Goal: Task Accomplishment & Management: Manage account settings

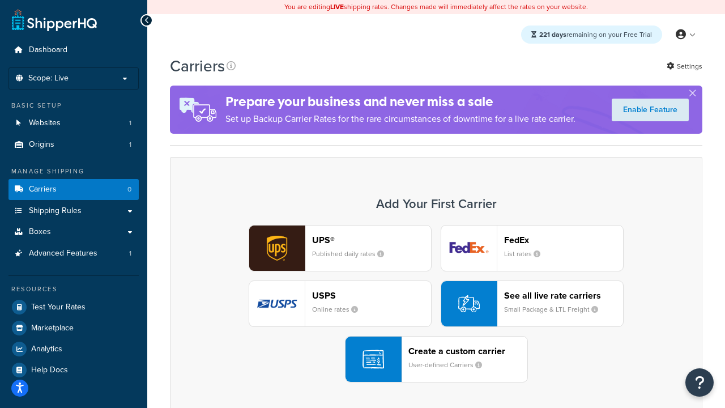
click at [436, 304] on div "UPS® Published daily rates FedEx List rates USPS Online rates See all live rate…" at bounding box center [436, 303] width 509 height 157
click at [564, 240] on header "FedEx" at bounding box center [563, 240] width 119 height 11
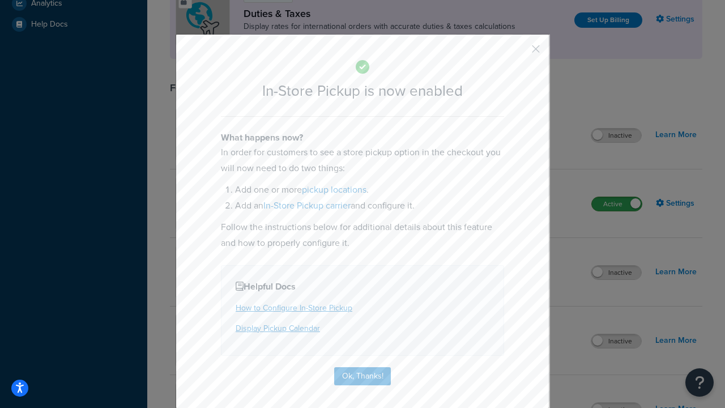
scroll to position [389, 0]
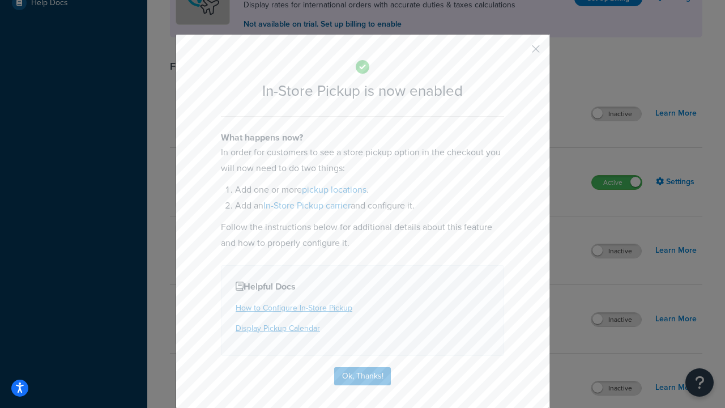
click at [519, 53] on button "button" at bounding box center [519, 53] width 3 height 3
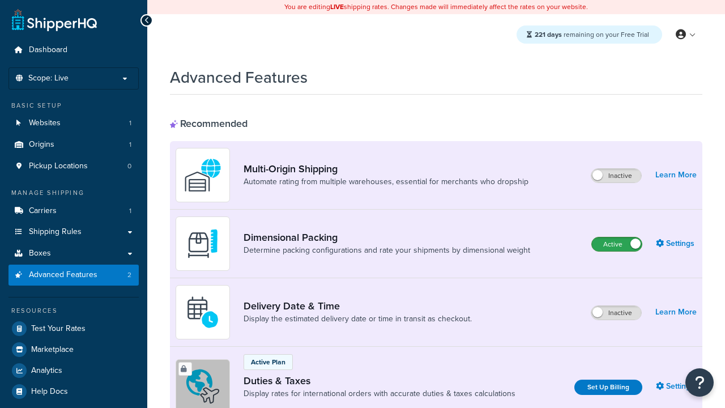
click at [617, 244] on label "Active" at bounding box center [617, 244] width 50 height 14
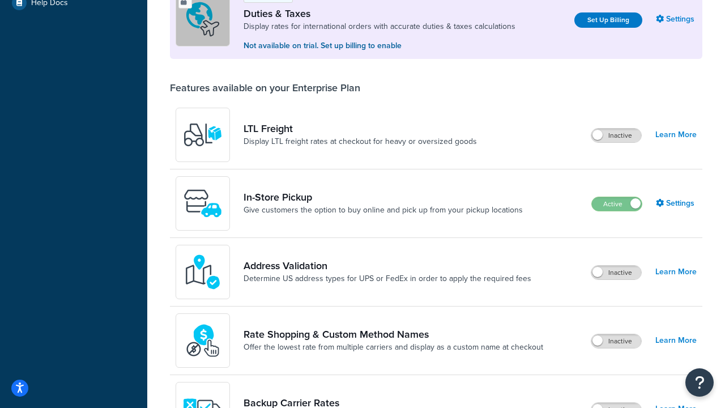
scroll to position [346, 0]
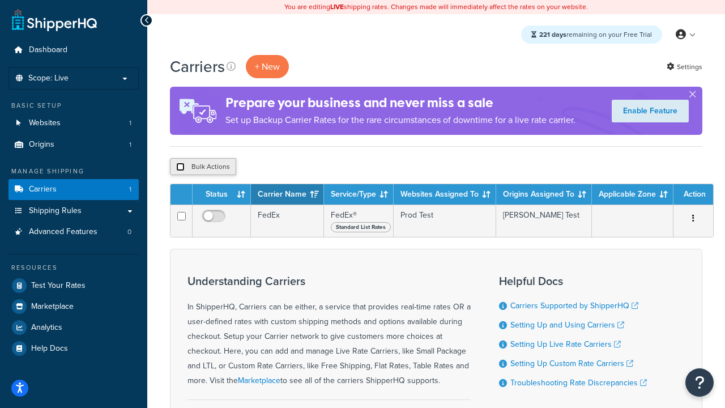
click at [180, 167] on input "checkbox" at bounding box center [180, 167] width 8 height 8
checkbox input "true"
click at [305, 167] on button "Delete" at bounding box center [302, 166] width 39 height 17
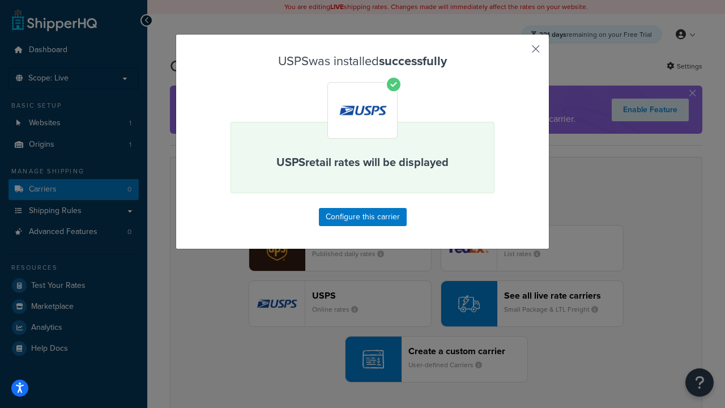
click at [519, 53] on button "button" at bounding box center [519, 53] width 3 height 3
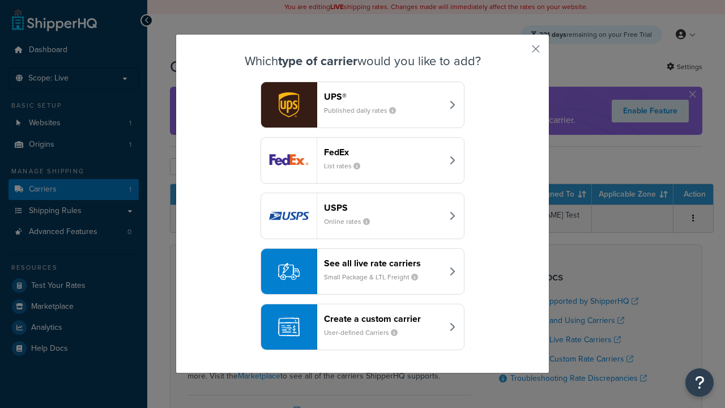
click at [363, 271] on div "See all live rate carriers Small Package & LTL Freight" at bounding box center [383, 271] width 118 height 27
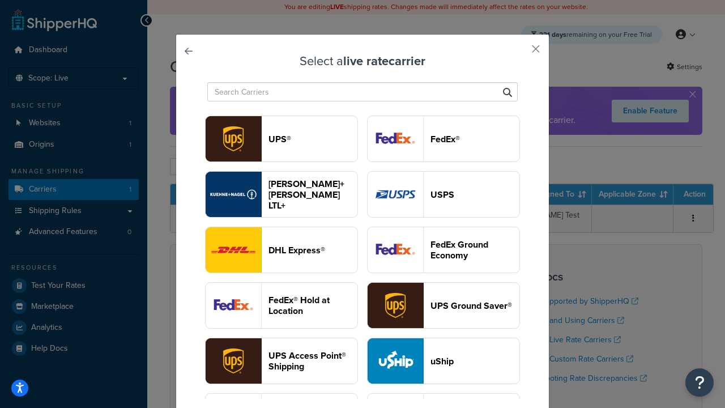
click at [313, 139] on header "UPS®" at bounding box center [312, 139] width 89 height 11
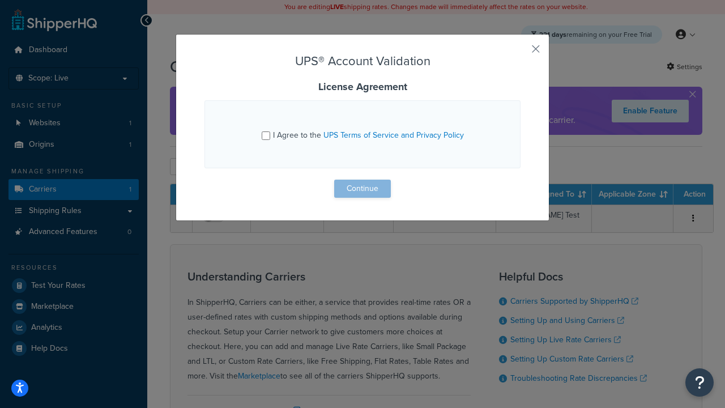
click at [266, 135] on input "I Agree to the UPS Terms of Service and Privacy Policy" at bounding box center [266, 135] width 8 height 8
checkbox input "true"
click at [363, 189] on button "Continue" at bounding box center [362, 189] width 57 height 18
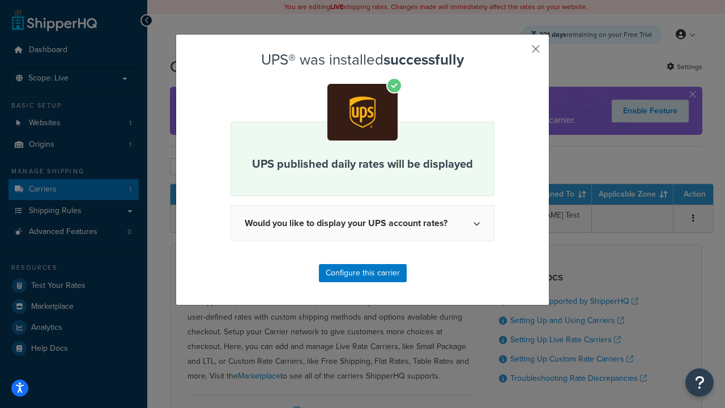
click at [519, 53] on button "button" at bounding box center [519, 53] width 3 height 3
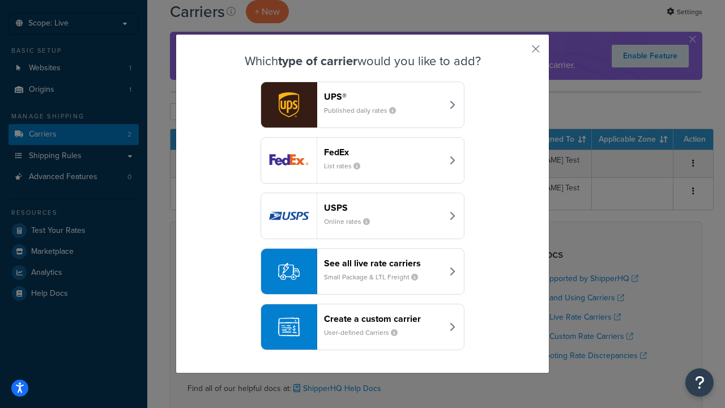
click at [383, 152] on header "FedEx" at bounding box center [383, 152] width 118 height 11
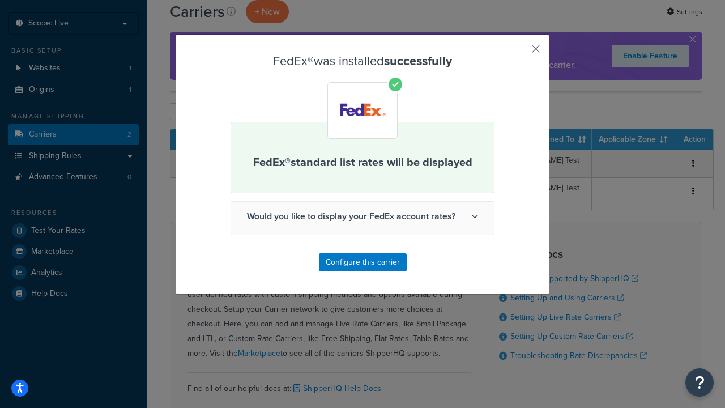
click at [519, 53] on button "button" at bounding box center [519, 53] width 3 height 3
